Goal: Transaction & Acquisition: Purchase product/service

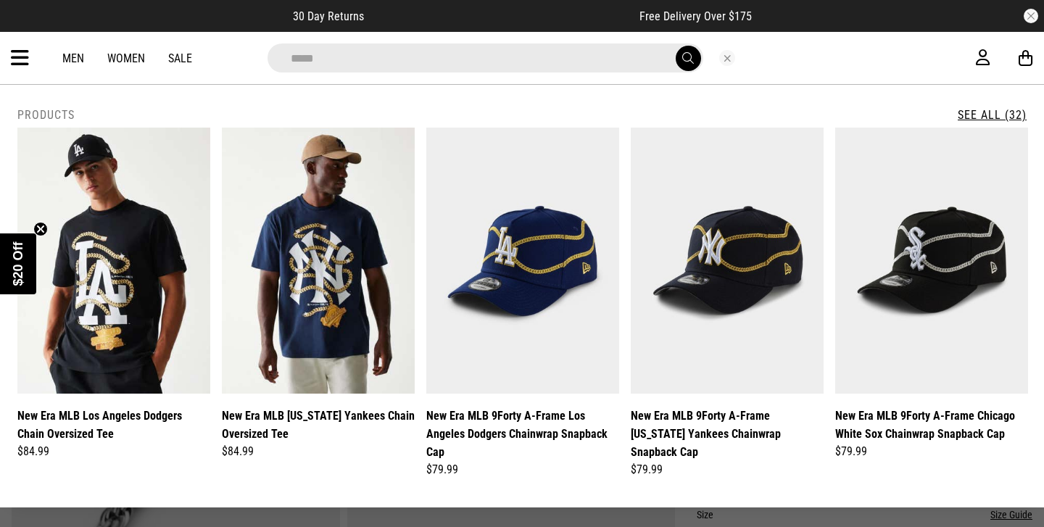
type input "*****"
click at [676, 46] on button "submit" at bounding box center [688, 58] width 25 height 25
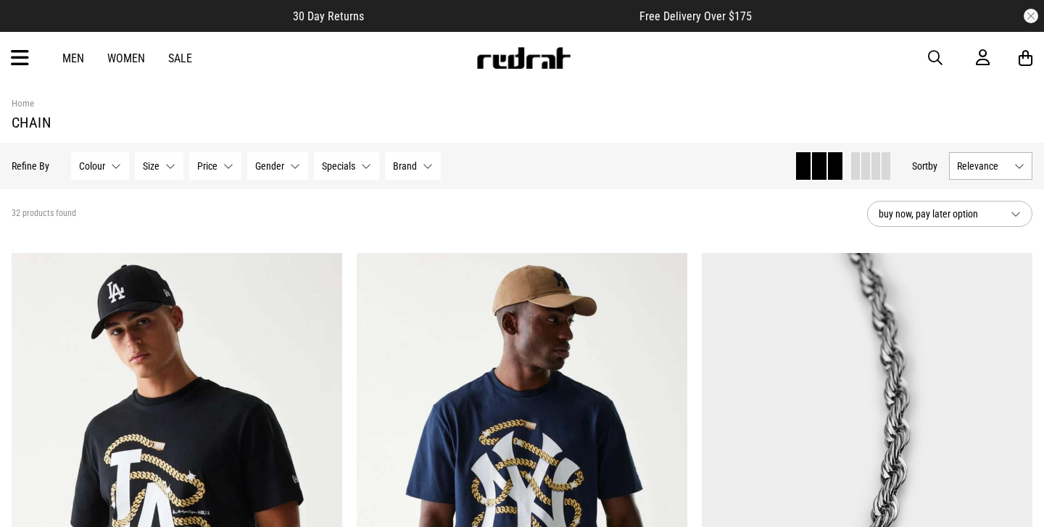
click at [223, 161] on button "Price None selected" at bounding box center [215, 166] width 52 height 28
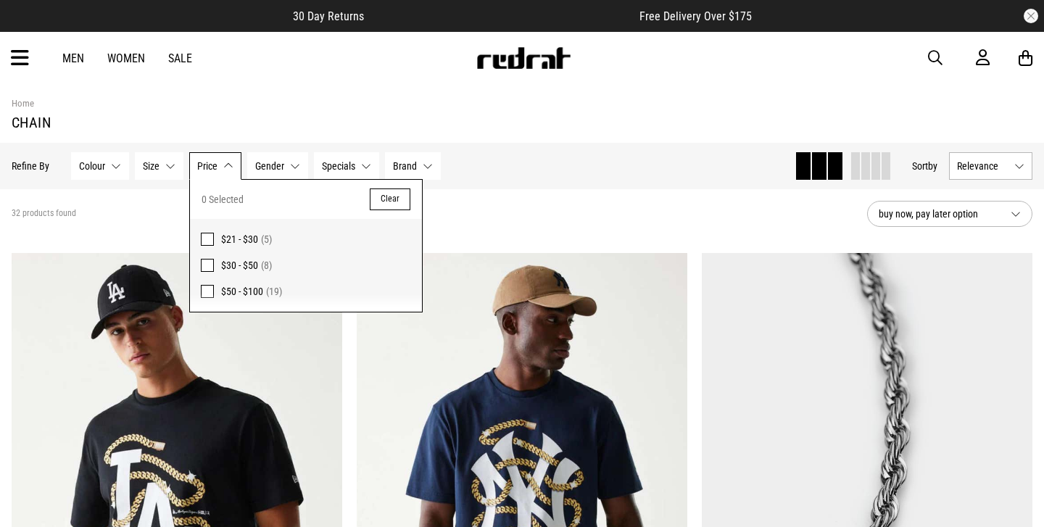
click at [204, 267] on span at bounding box center [207, 265] width 13 height 13
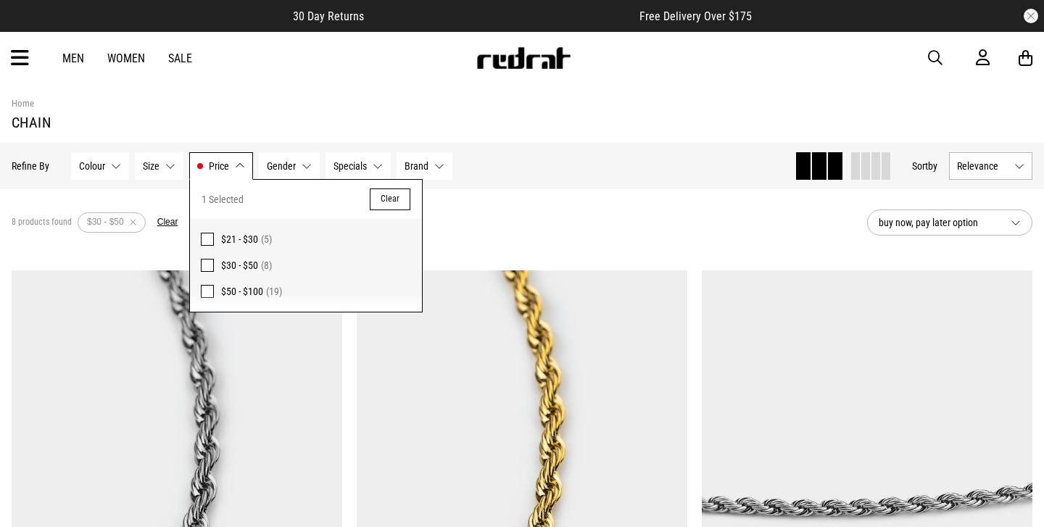
click at [629, 193] on section "8 products found Active Filters $30 - $50 Clear buy now, pay later option" at bounding box center [522, 222] width 1044 height 67
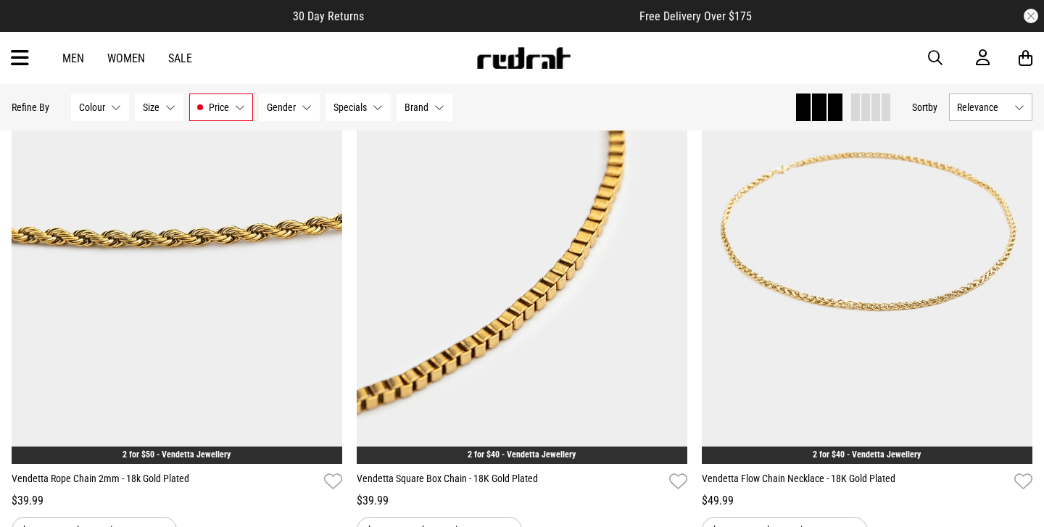
scroll to position [842, 0]
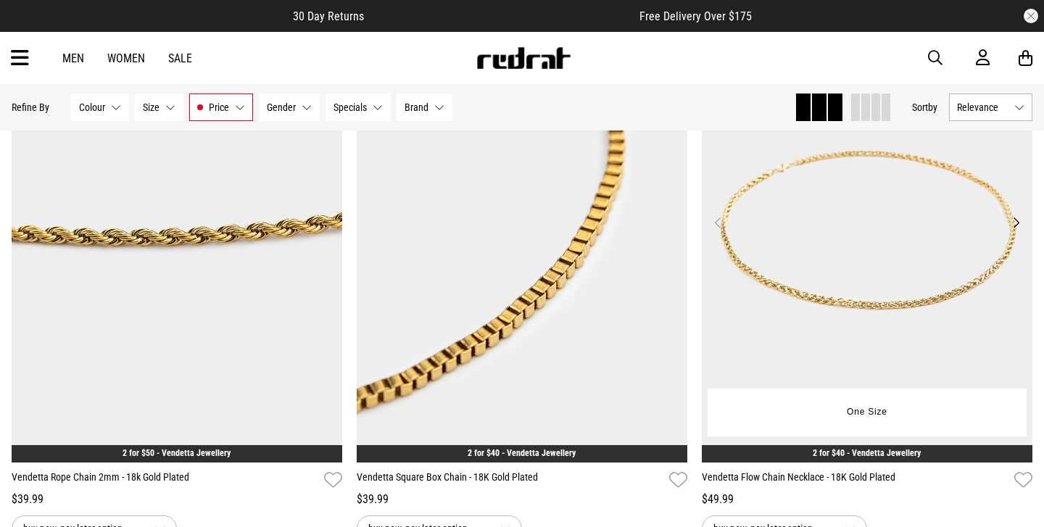
click at [836, 229] on img at bounding box center [867, 230] width 331 height 463
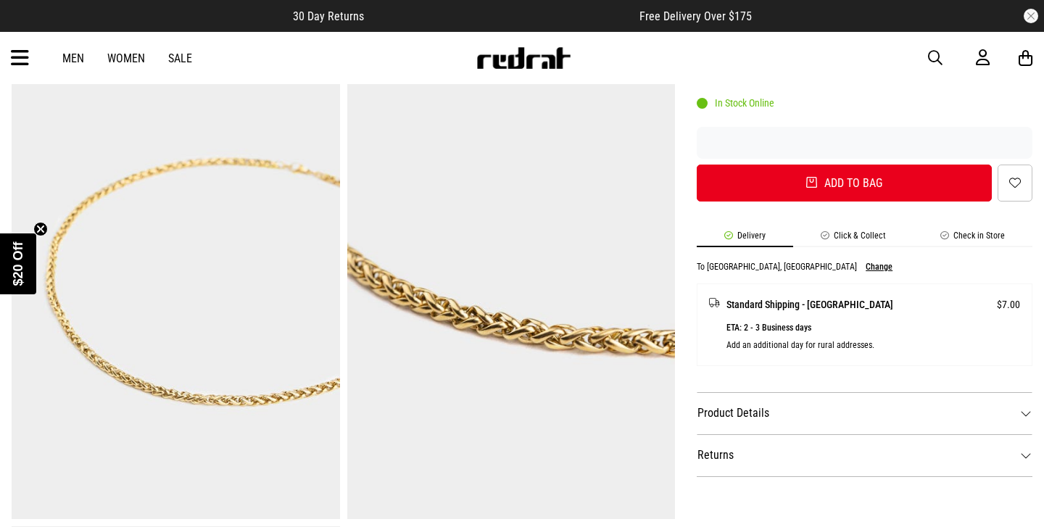
scroll to position [547, 0]
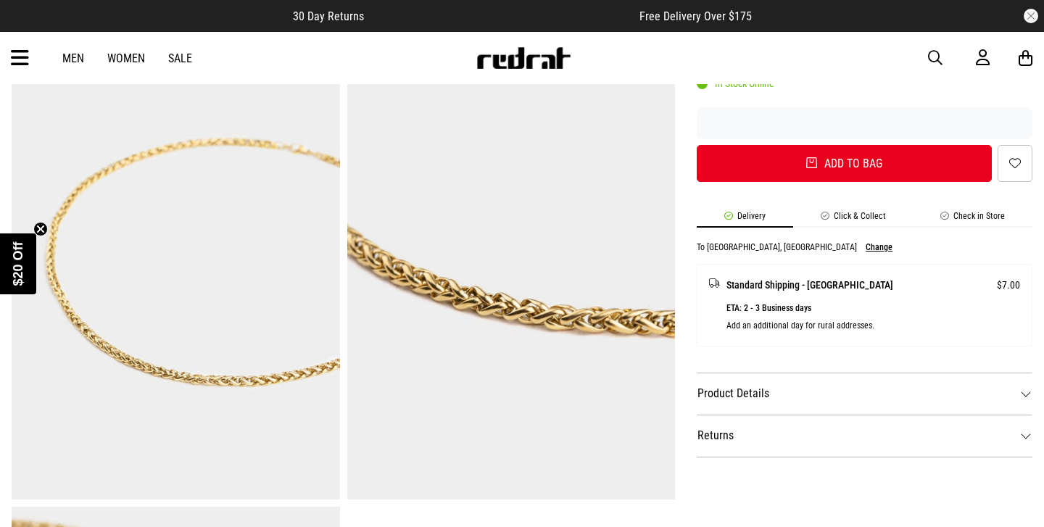
click at [778, 391] on dt "Product Details" at bounding box center [865, 394] width 336 height 42
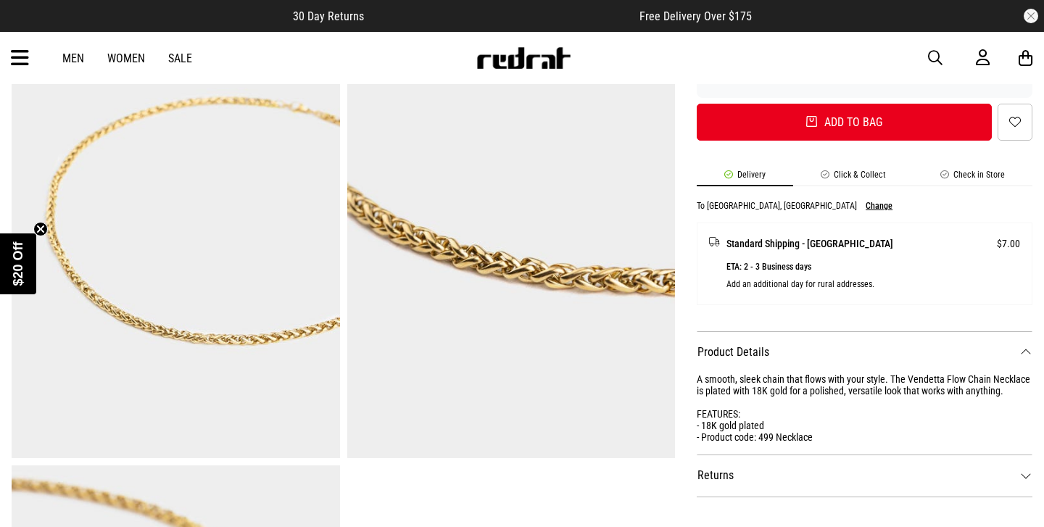
scroll to position [590, 0]
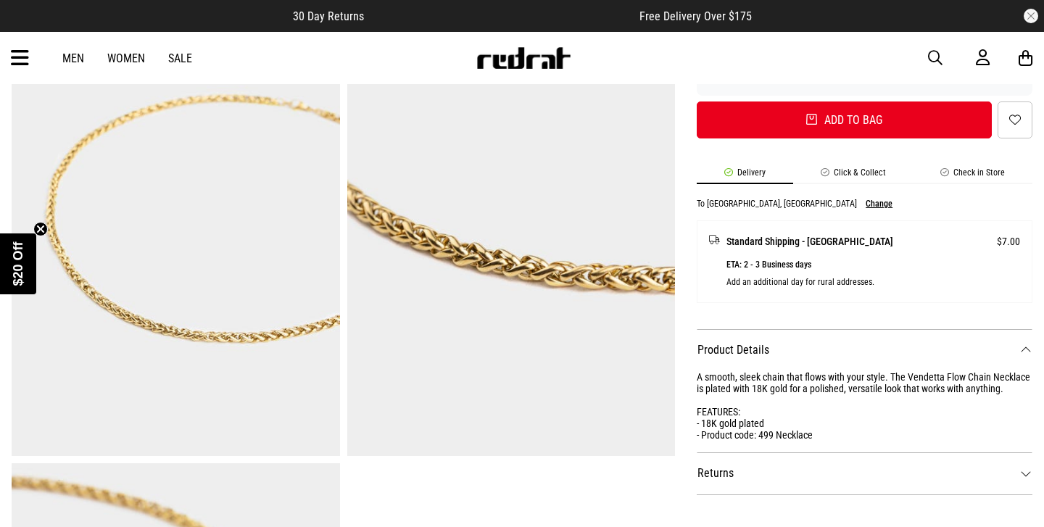
click at [747, 468] on dt "Returns" at bounding box center [865, 473] width 336 height 42
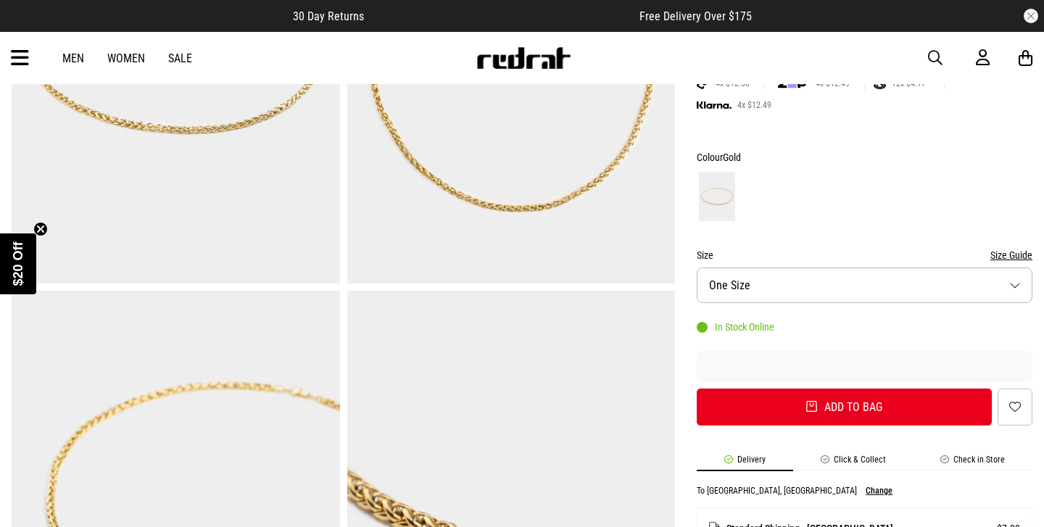
scroll to position [0, 0]
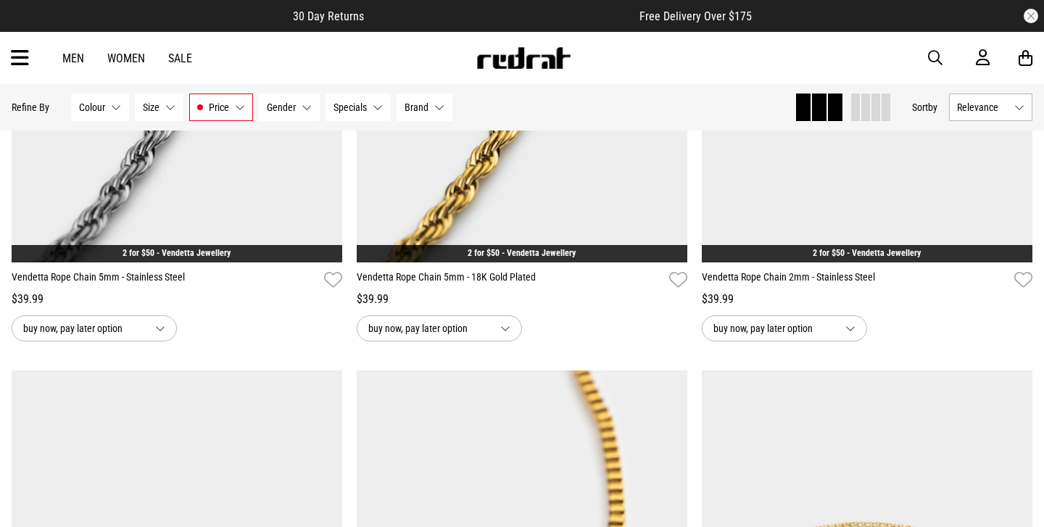
scroll to position [349, 0]
